Goal: Register for event/course

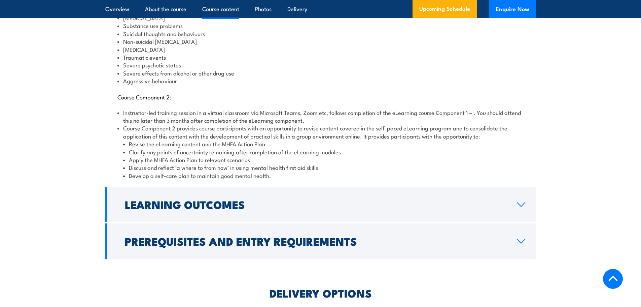
scroll to position [842, 0]
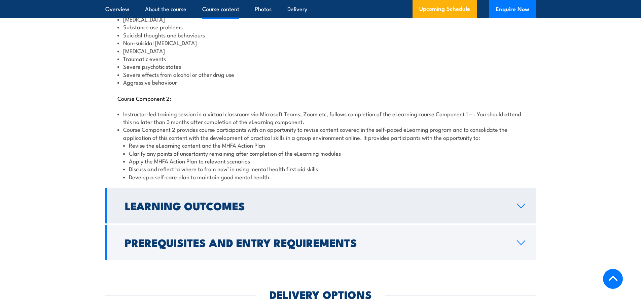
click at [521, 203] on icon at bounding box center [521, 205] width 9 height 5
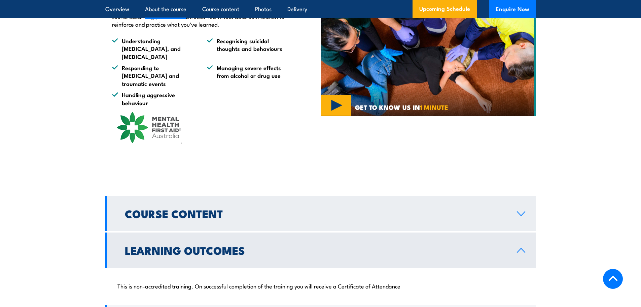
scroll to position [566, 0]
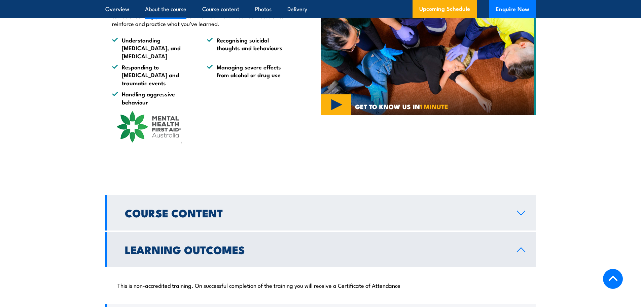
click at [524, 210] on icon at bounding box center [521, 212] width 9 height 5
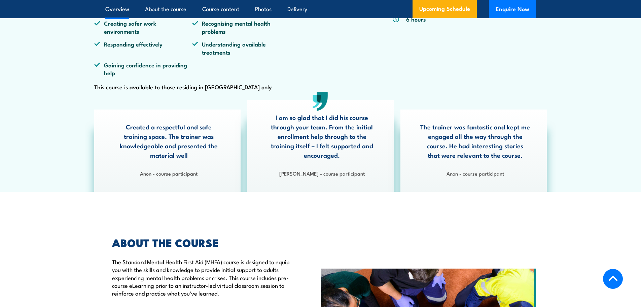
scroll to position [95, 0]
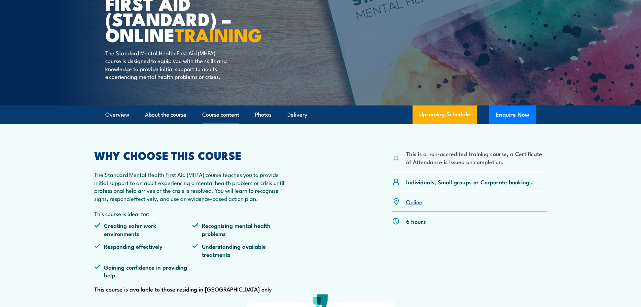
click at [221, 120] on link "Course content" at bounding box center [220, 115] width 37 height 18
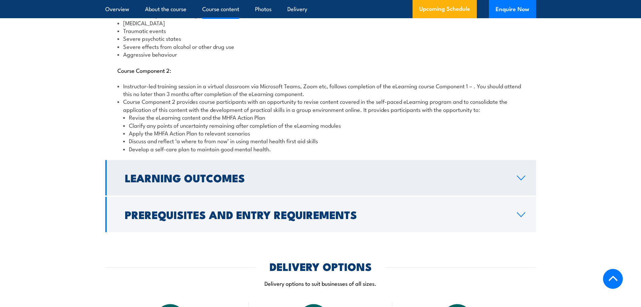
scroll to position [880, 0]
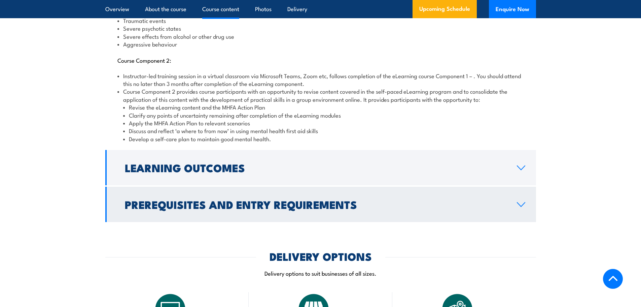
click at [522, 202] on icon at bounding box center [521, 204] width 9 height 5
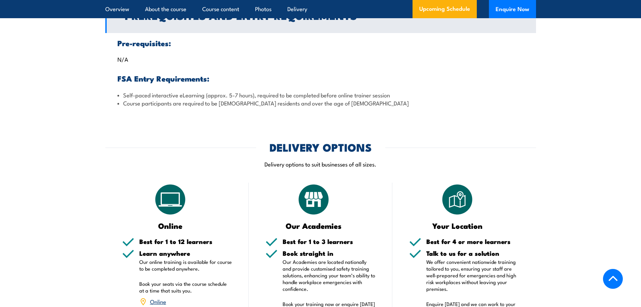
scroll to position [878, 0]
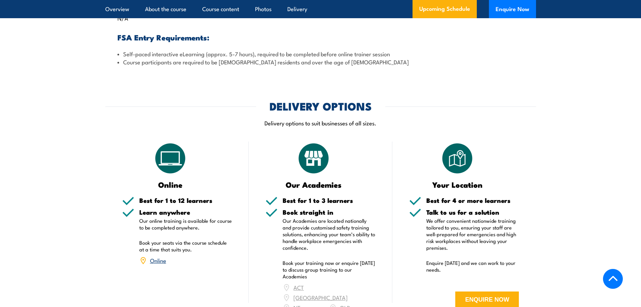
click at [157, 256] on link "Online" at bounding box center [158, 260] width 16 height 8
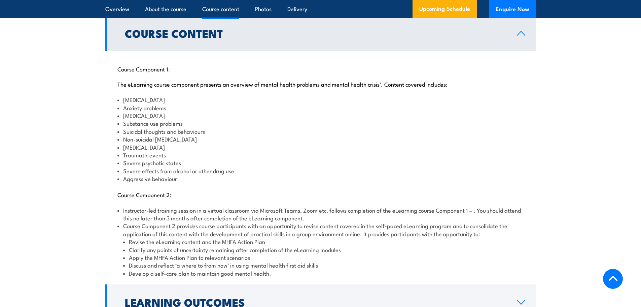
scroll to position [743, 0]
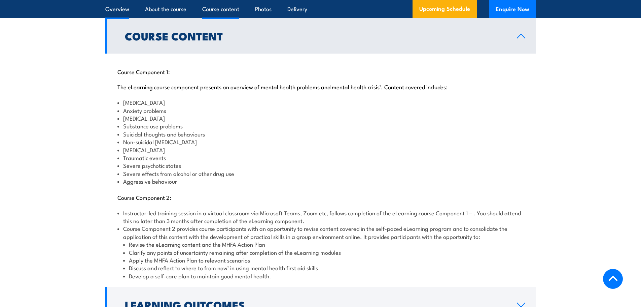
click at [114, 10] on link "Overview" at bounding box center [117, 9] width 24 height 18
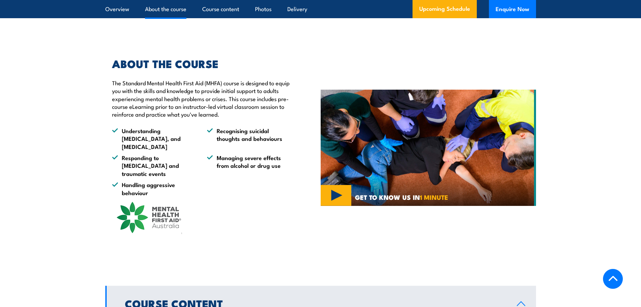
scroll to position [488, 0]
